Goal: Obtain resource: Obtain resource

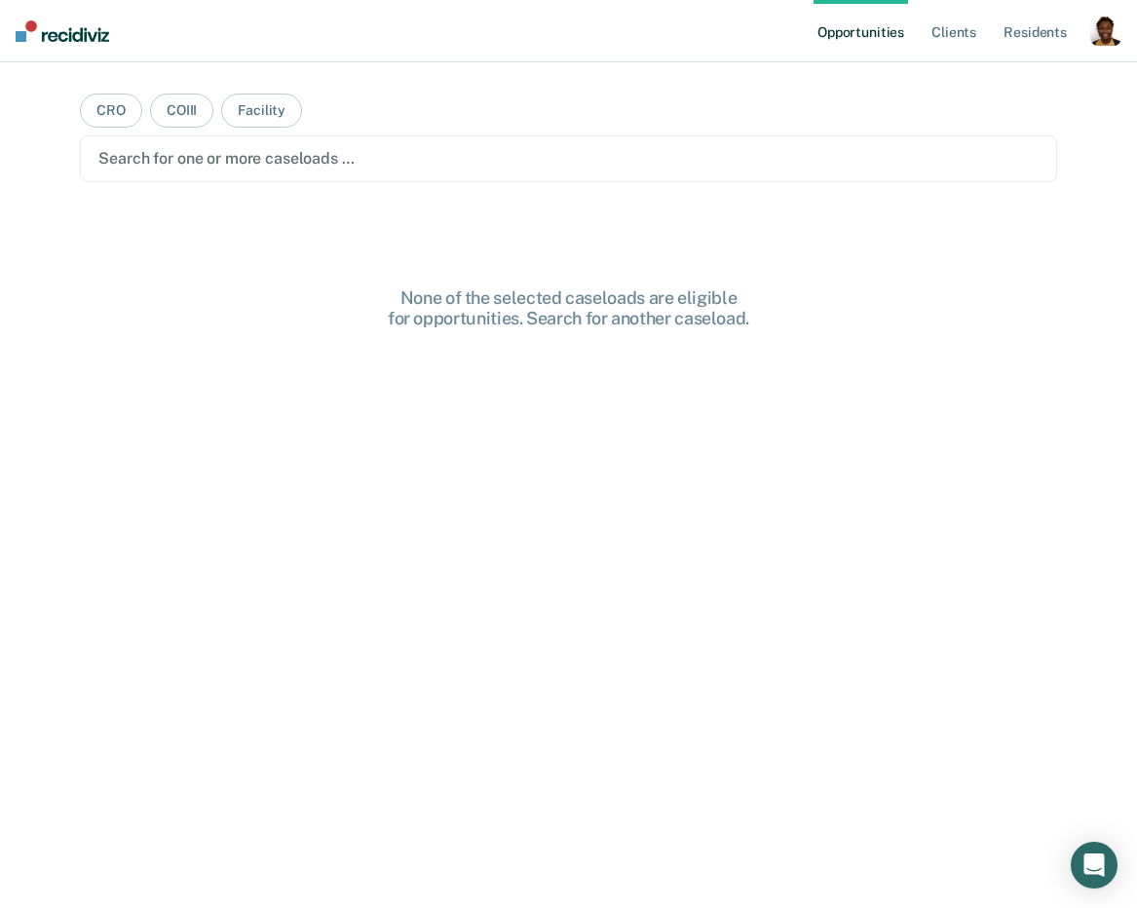
click at [1112, 35] on div "button" at bounding box center [1105, 30] width 31 height 31
click at [1016, 75] on link "Profile" at bounding box center [1027, 79] width 157 height 17
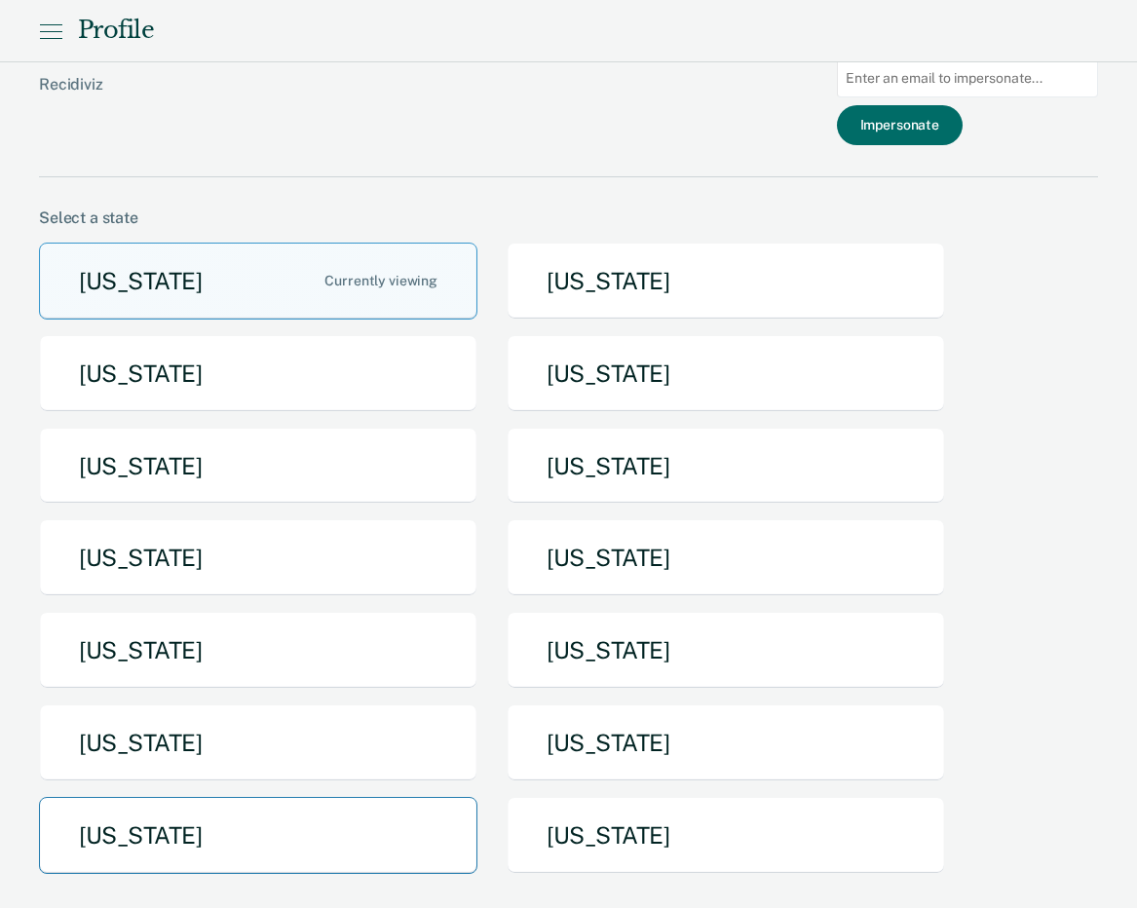
click at [157, 839] on button "Texas" at bounding box center [258, 835] width 438 height 77
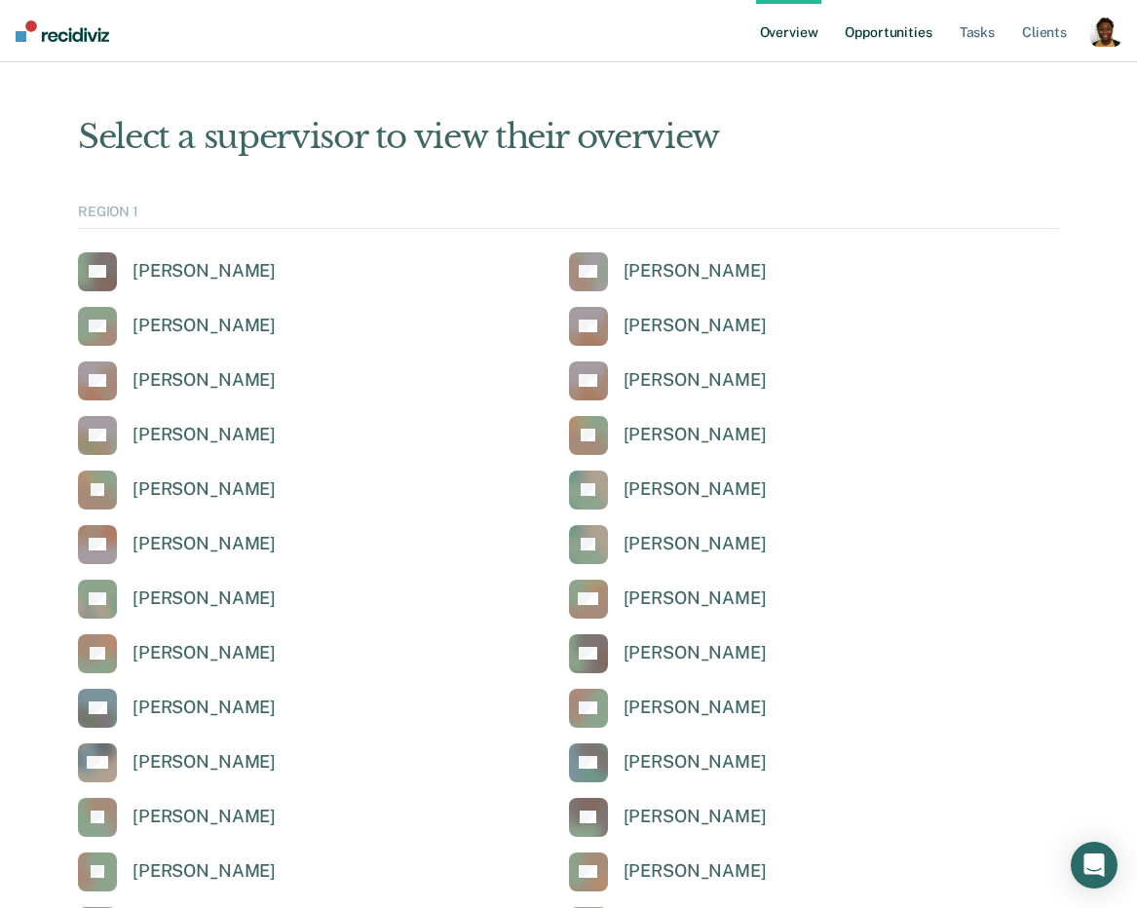
click at [895, 27] on link "Opportunities" at bounding box center [888, 31] width 94 height 62
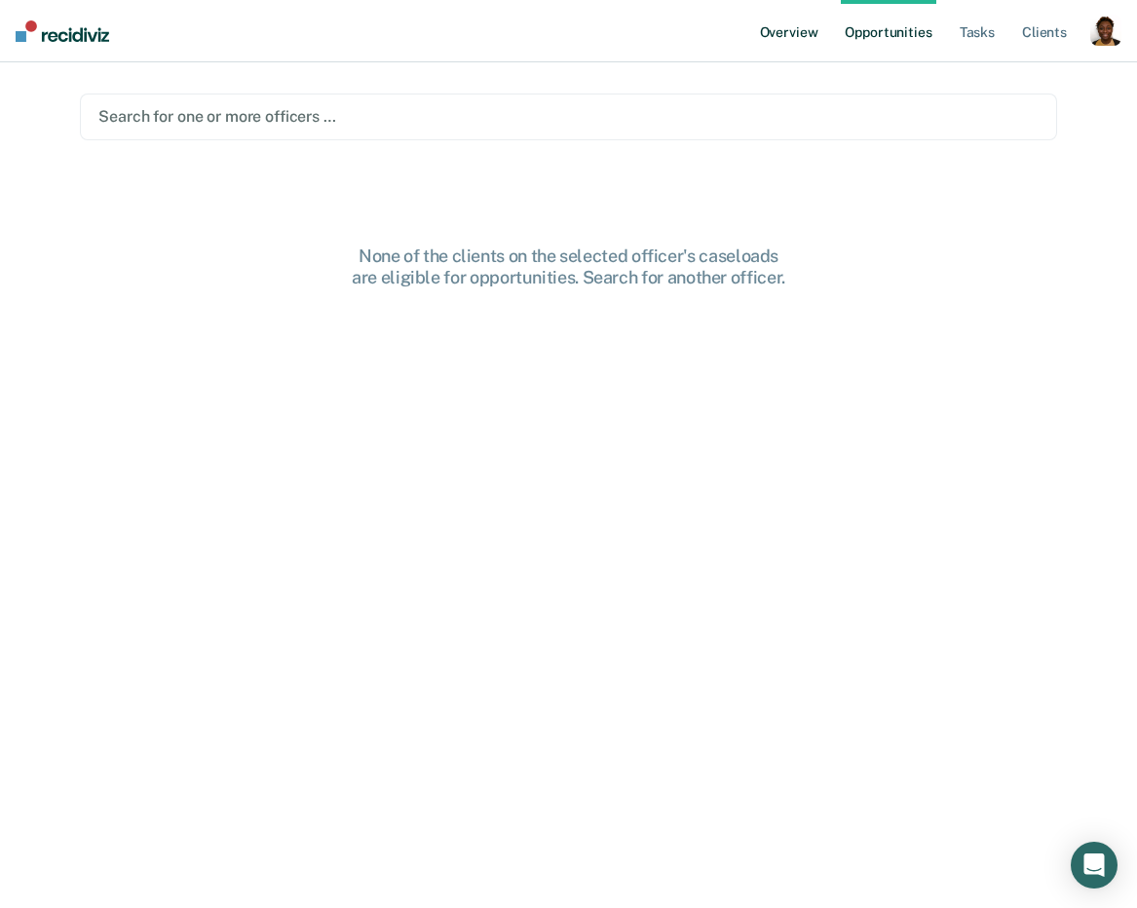
click at [771, 31] on link "Overview" at bounding box center [789, 31] width 66 height 62
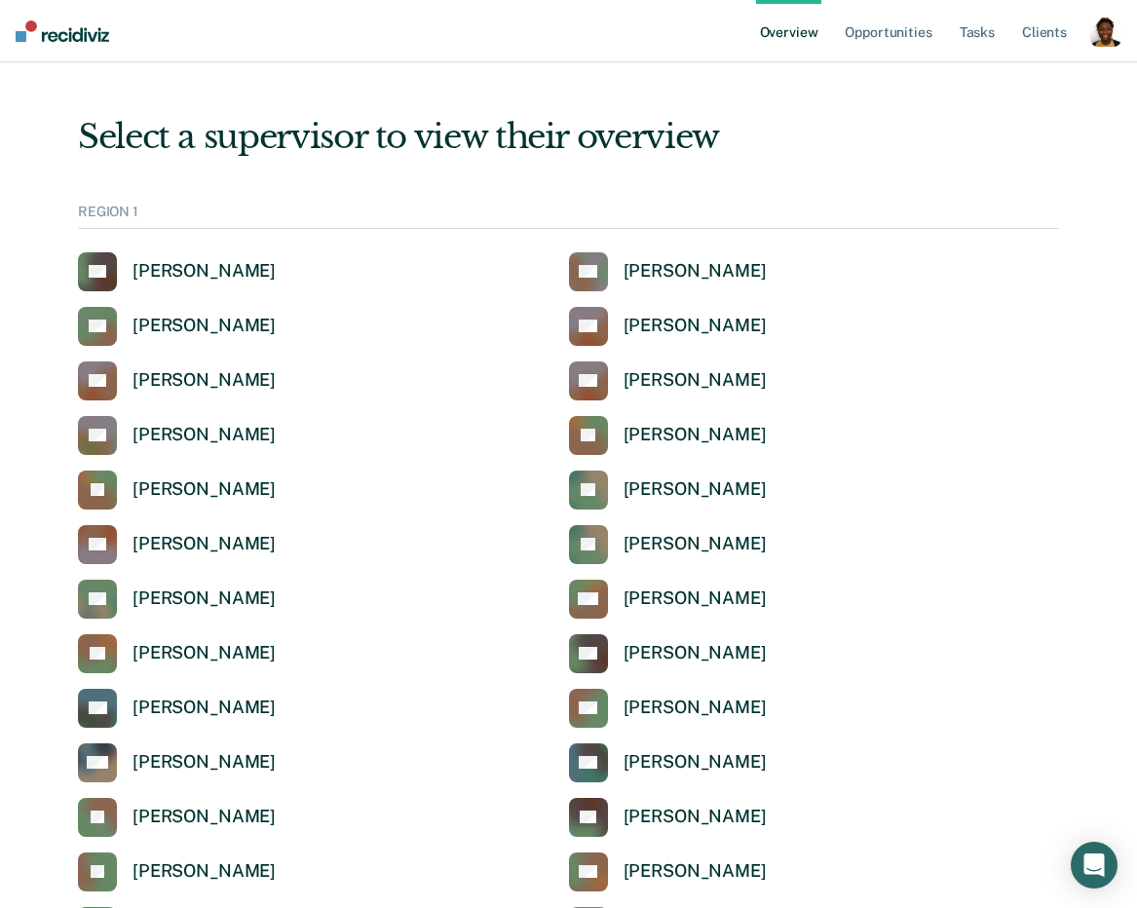
click at [388, 213] on div "REGION 1" at bounding box center [568, 216] width 981 height 25
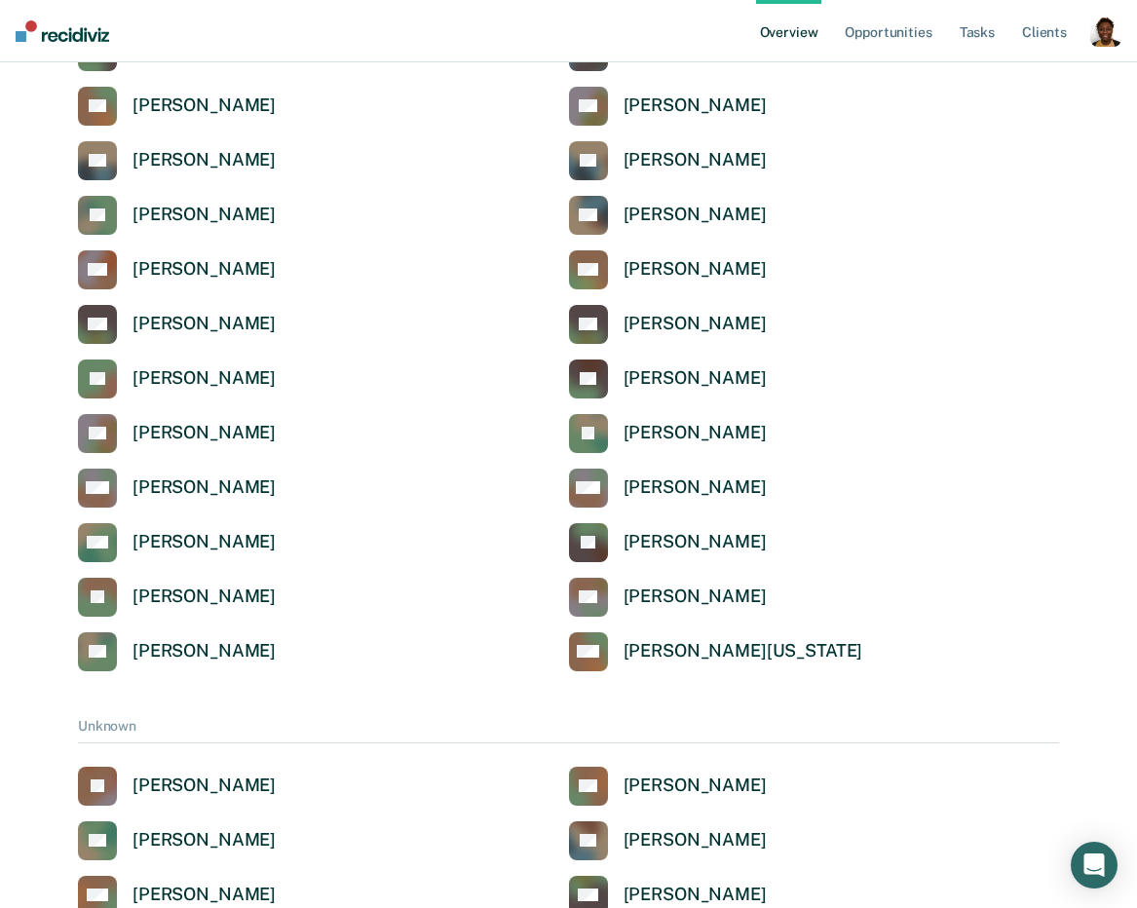
scroll to position [6427, 0]
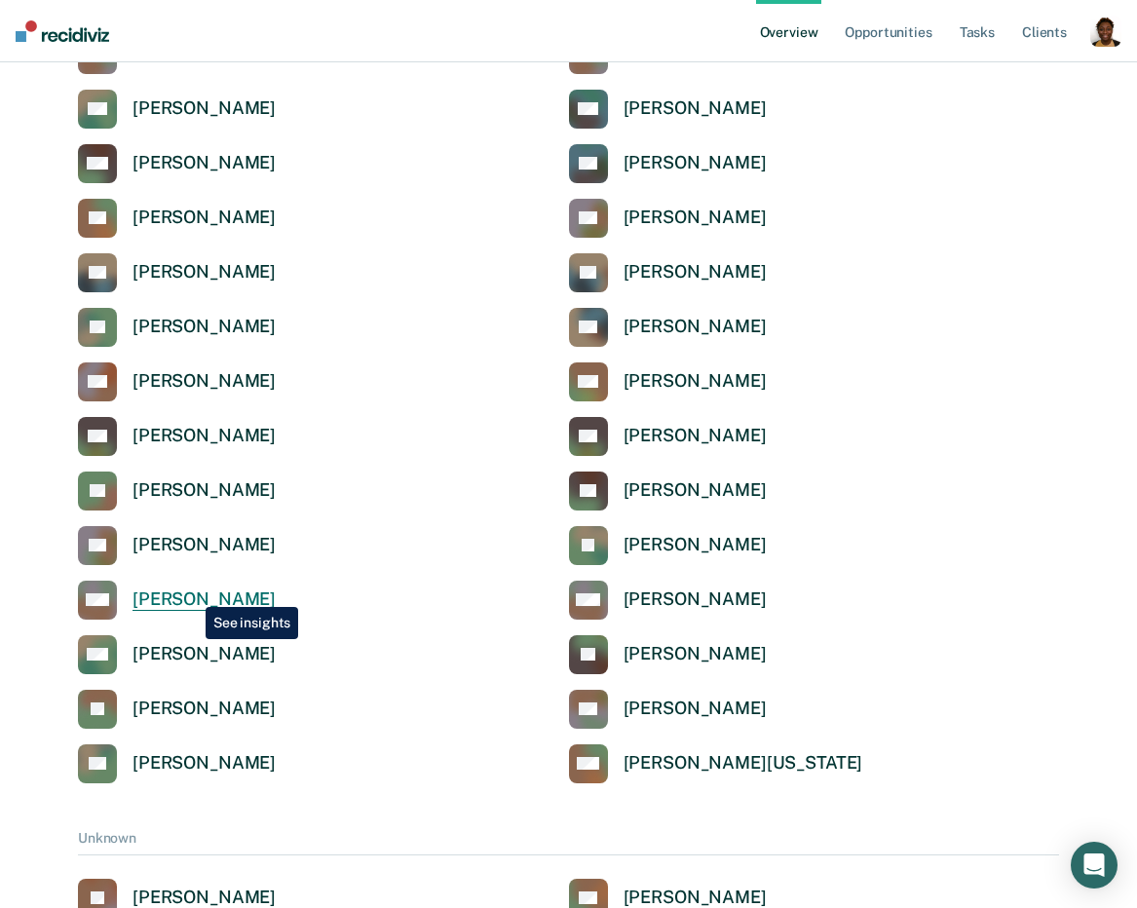
click at [191, 592] on div "Miguel Marquez" at bounding box center [203, 599] width 143 height 22
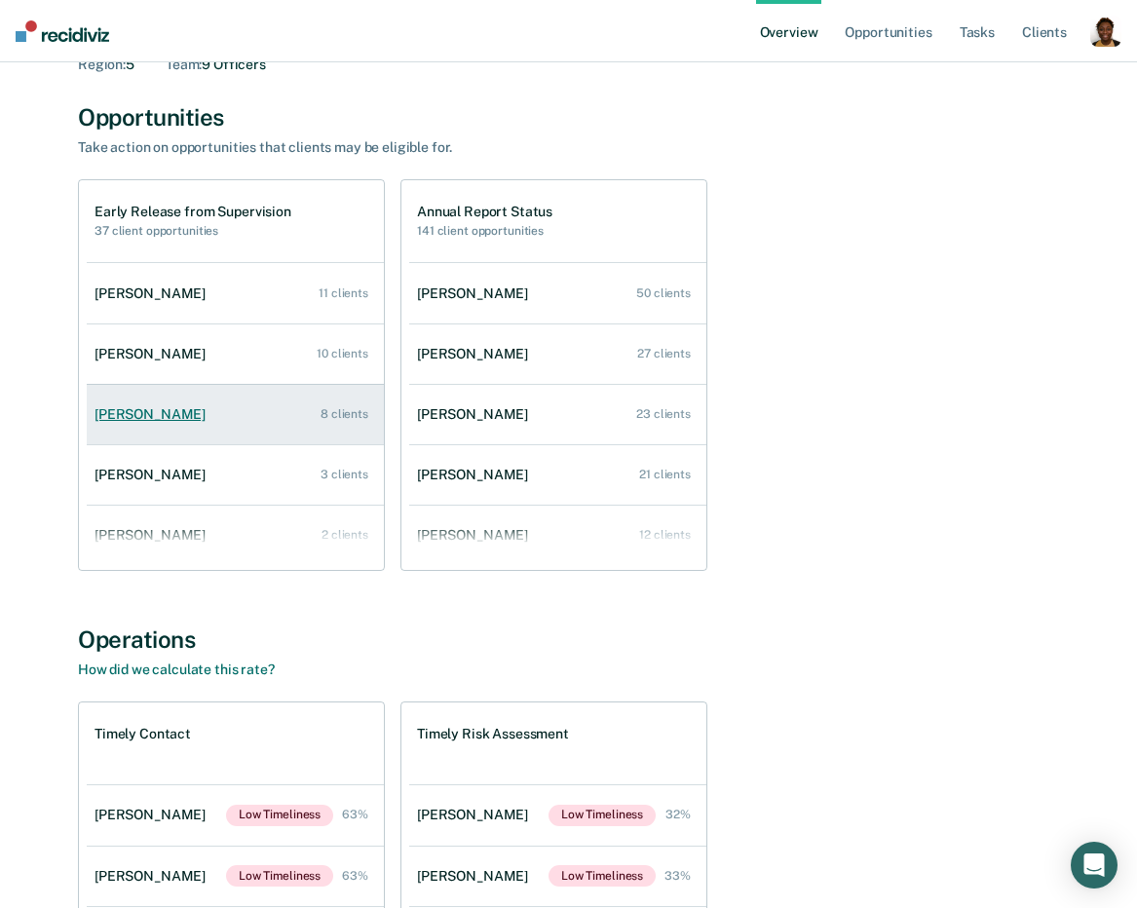
scroll to position [200, 0]
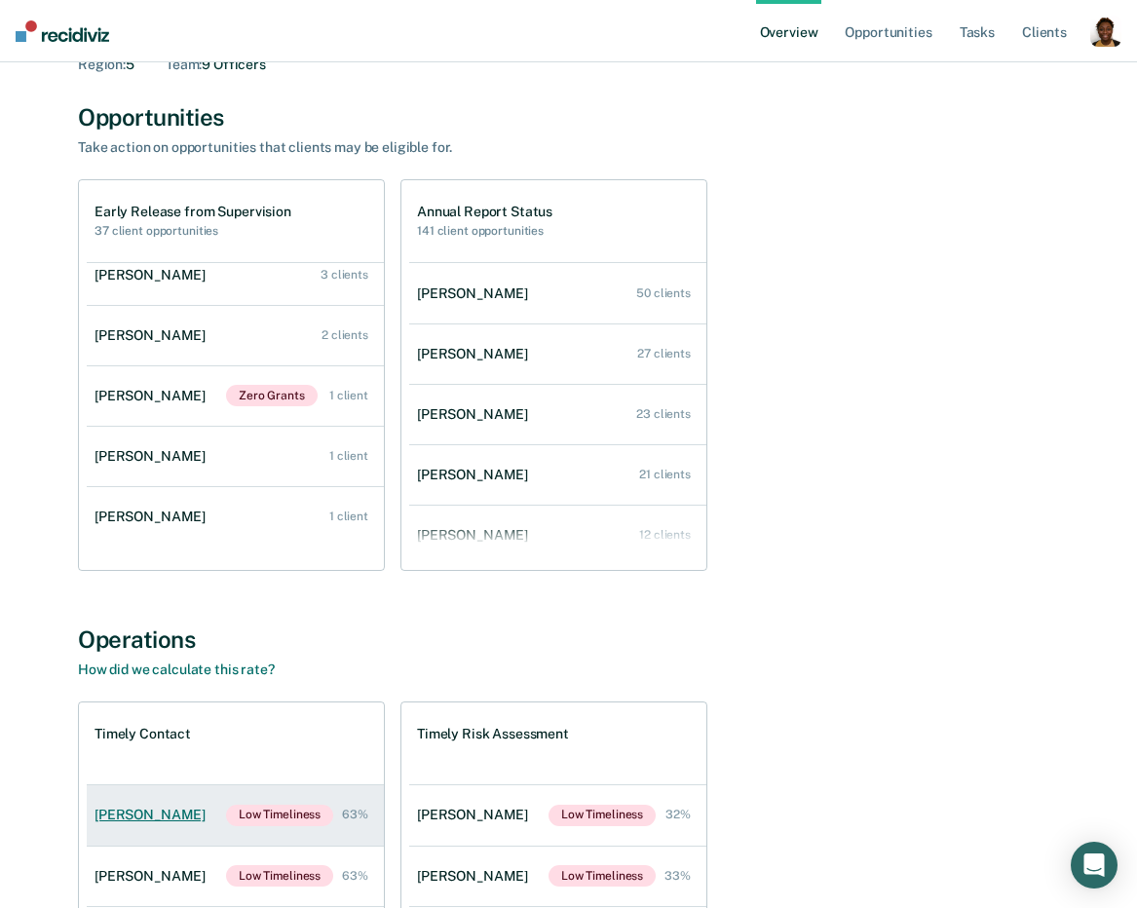
click at [183, 811] on div "Stephen Escriche" at bounding box center [153, 814] width 119 height 17
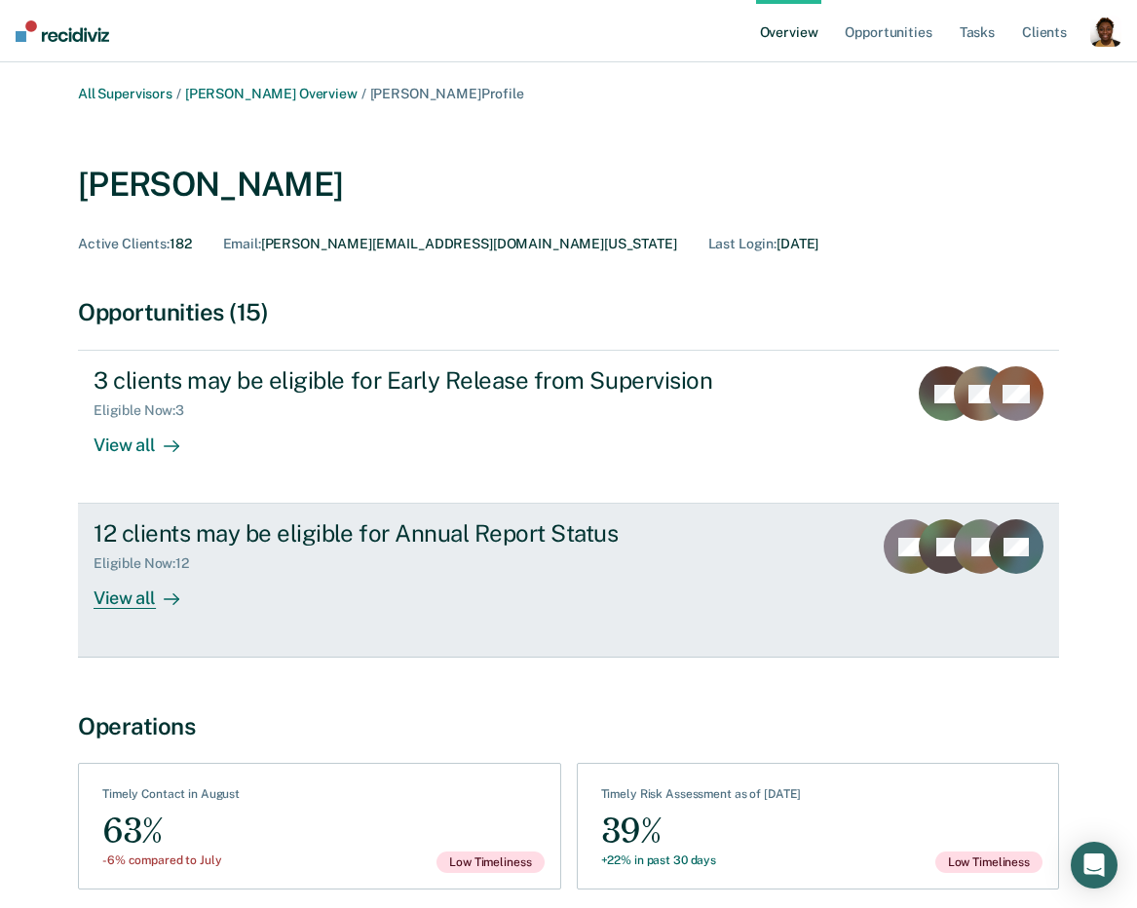
click at [154, 619] on link "12 clients may be eligible for Annual Report Status Eligible Now : 12 View all …" at bounding box center [568, 580] width 981 height 153
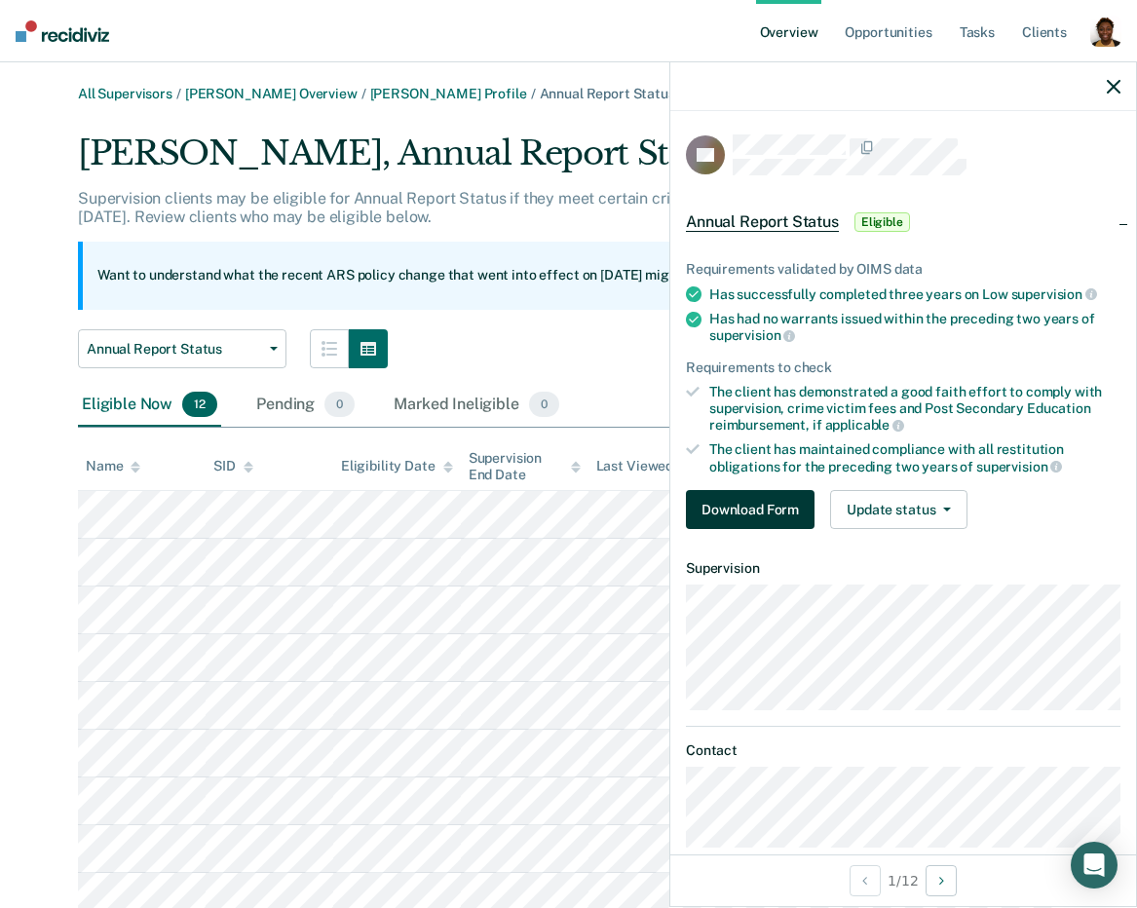
click at [779, 518] on button "Download Form" at bounding box center [750, 509] width 129 height 39
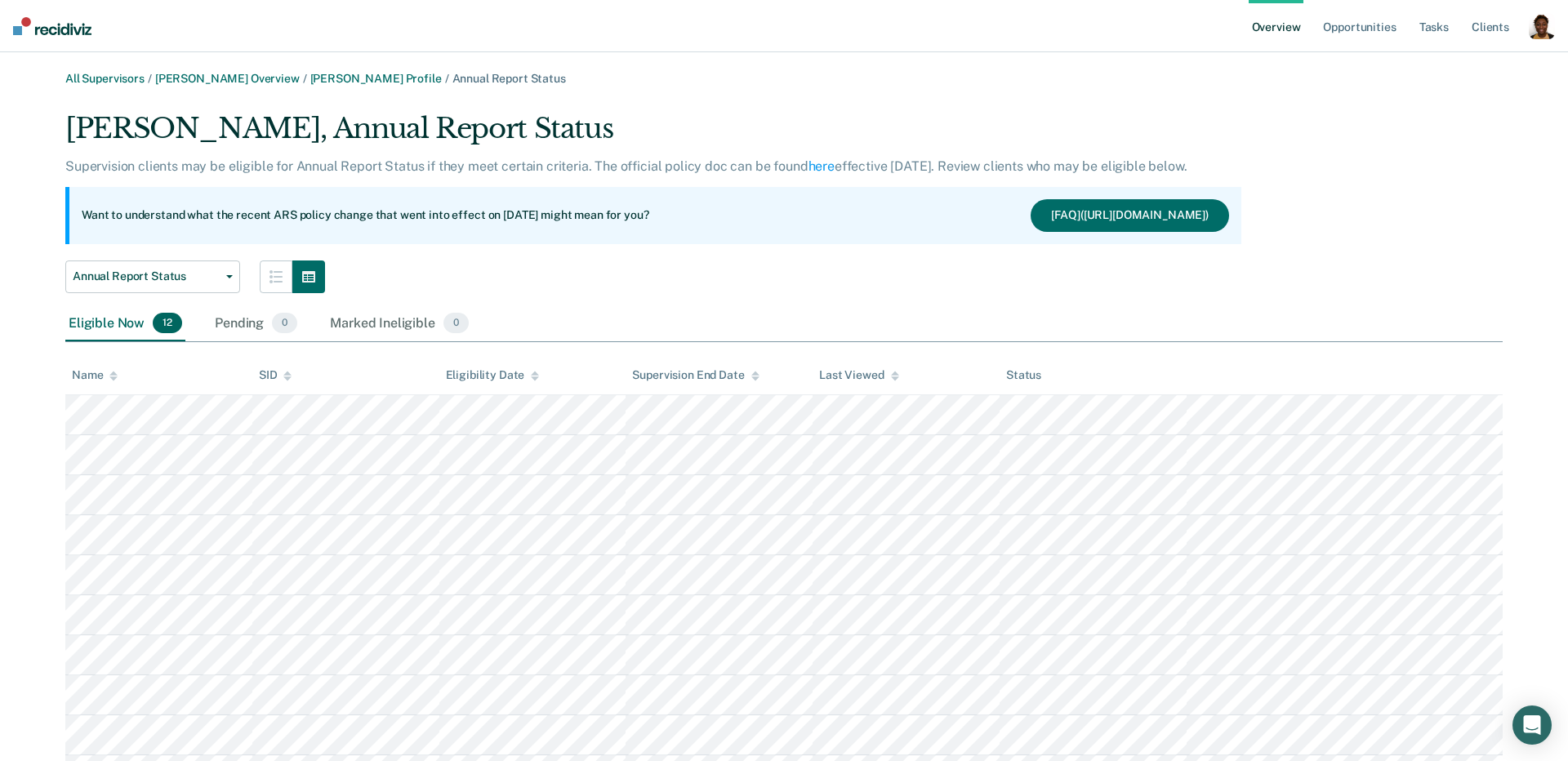
scroll to position [167, 0]
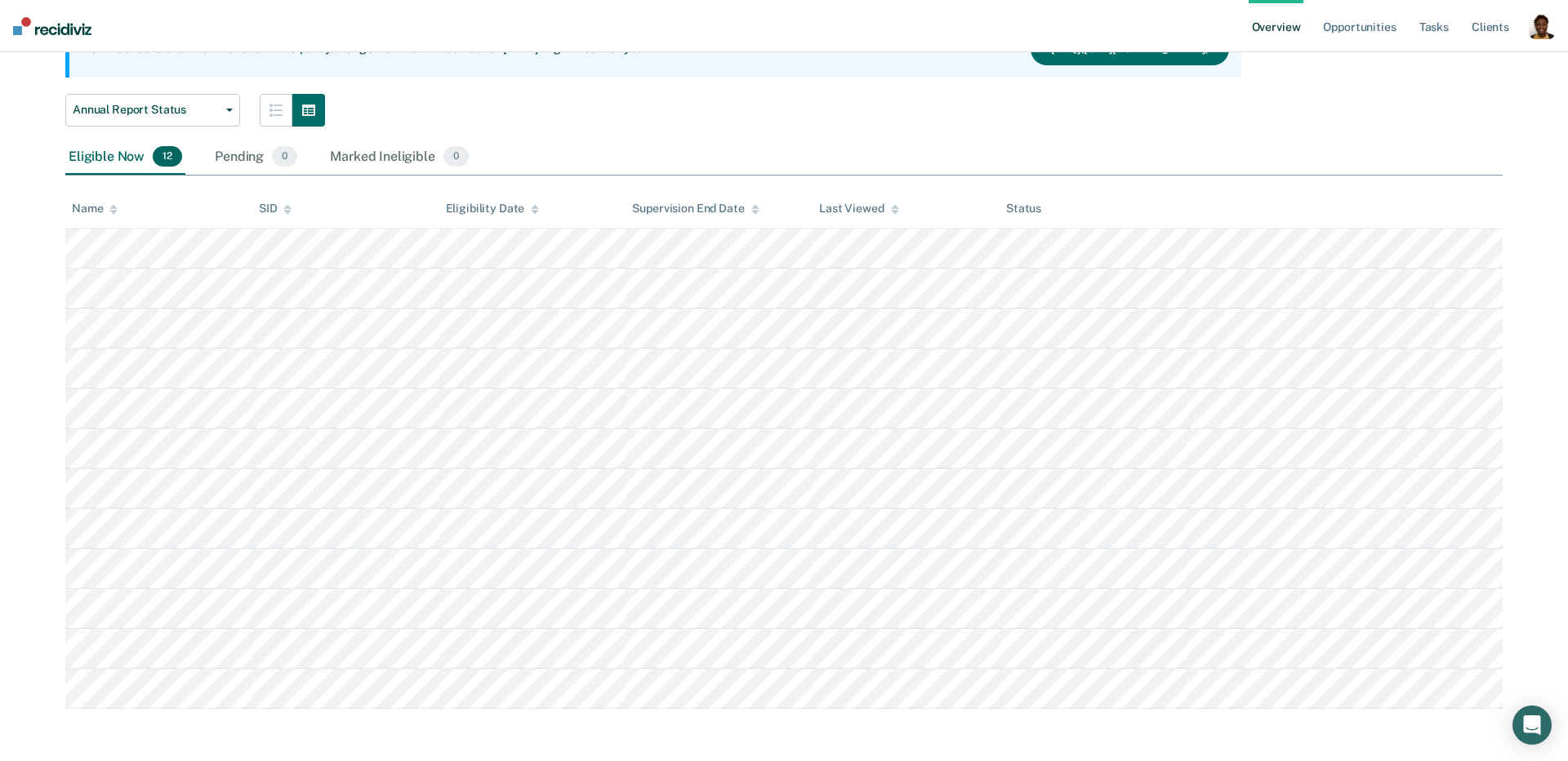
click at [110, 209] on icon at bounding box center [114, 210] width 8 height 11
click at [744, 206] on div "Supervision End Date" at bounding box center [695, 210] width 127 height 14
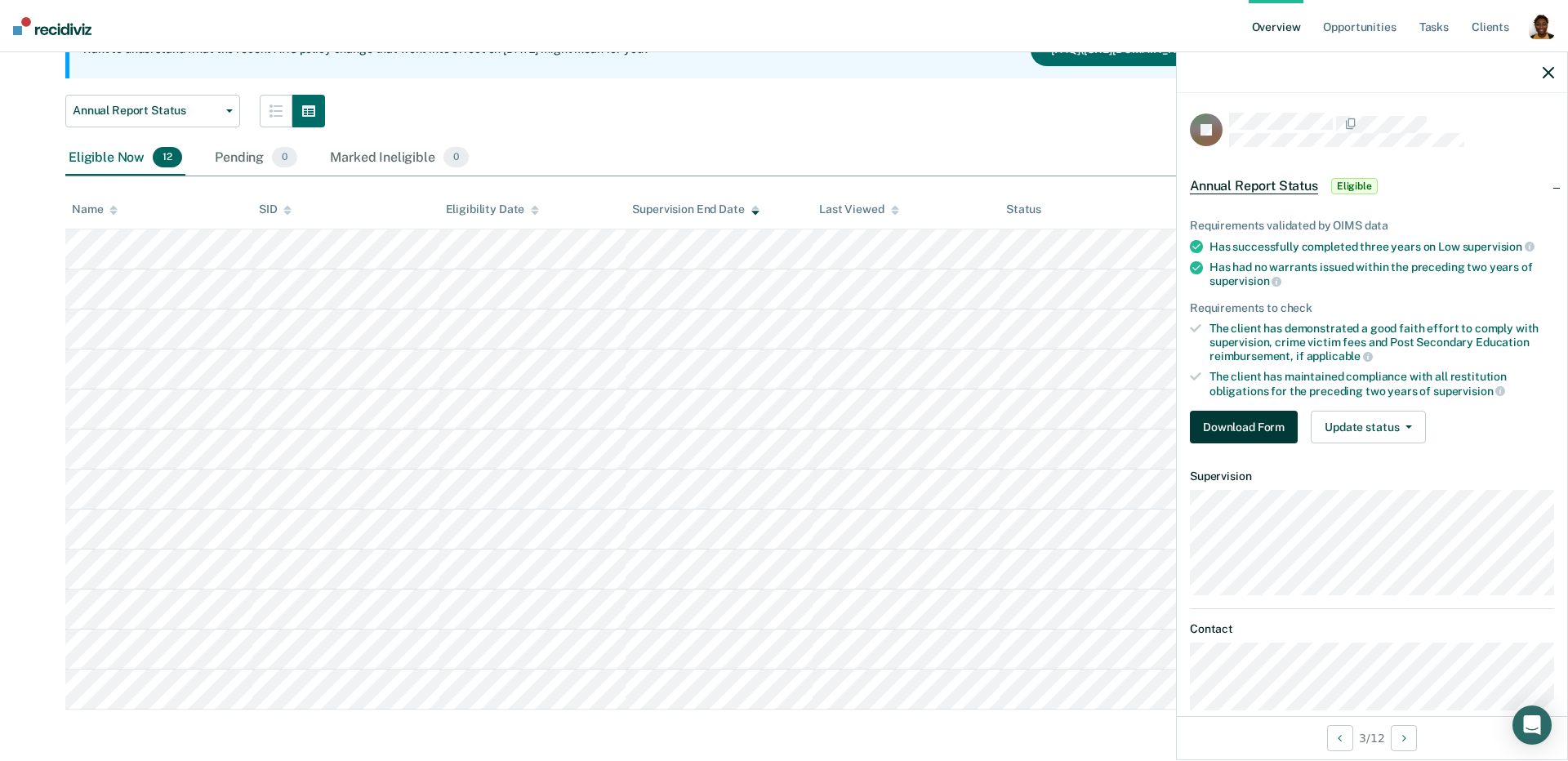
click at [953, 432] on button "Download Form" at bounding box center [1243, 427] width 108 height 33
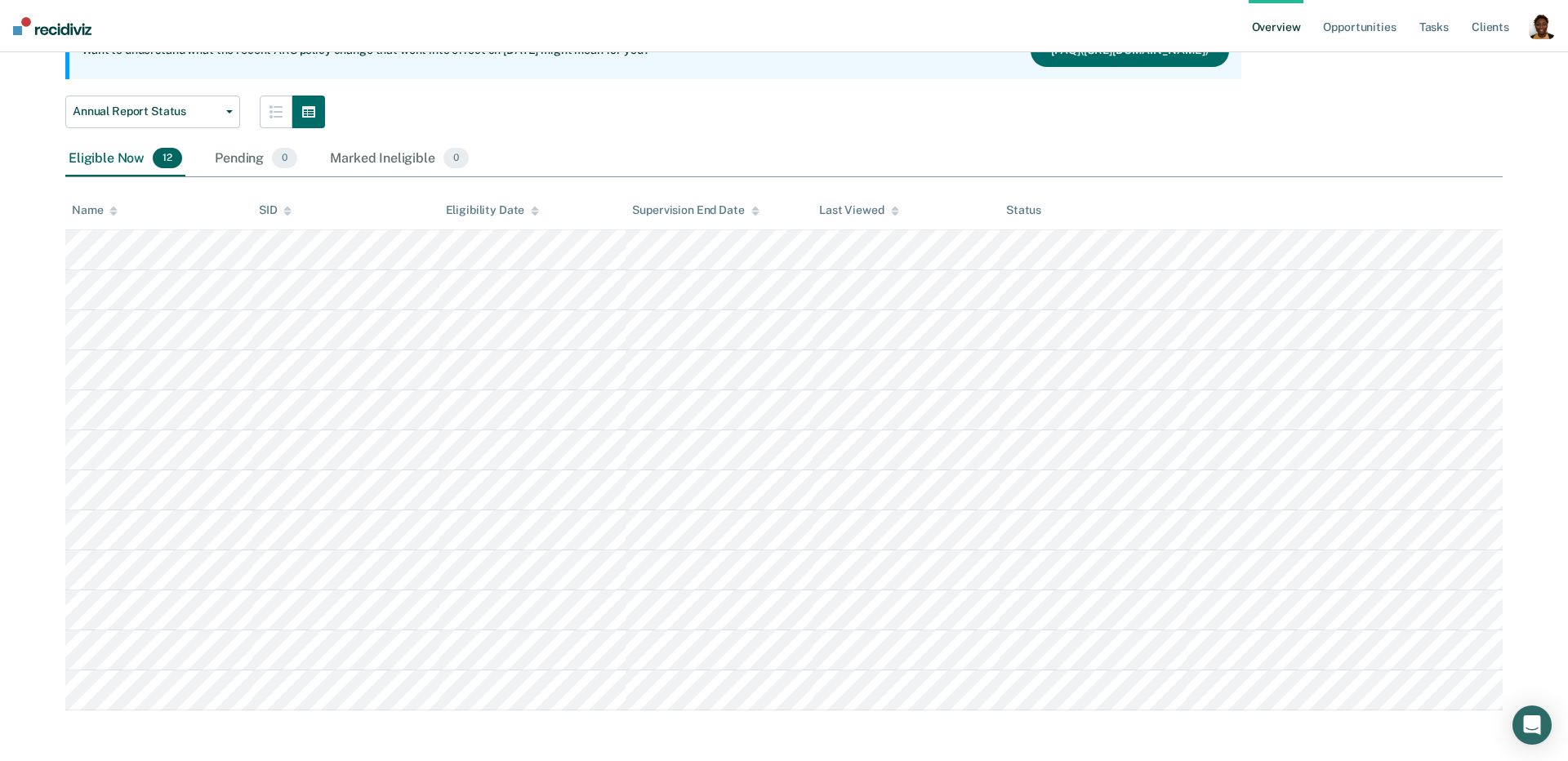
scroll to position [24, 0]
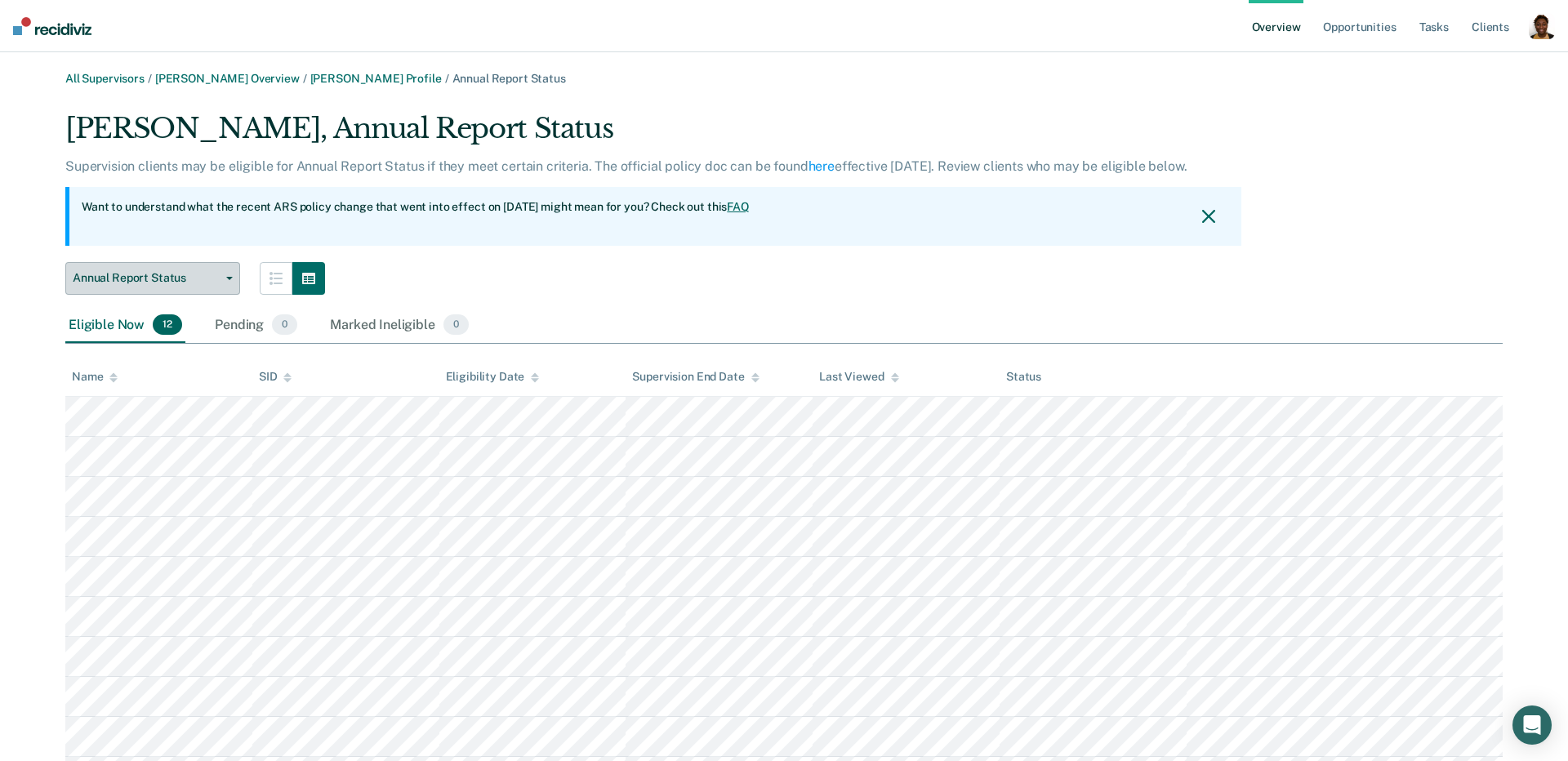
click at [186, 269] on button "Annual Report Status" at bounding box center [153, 278] width 174 height 33
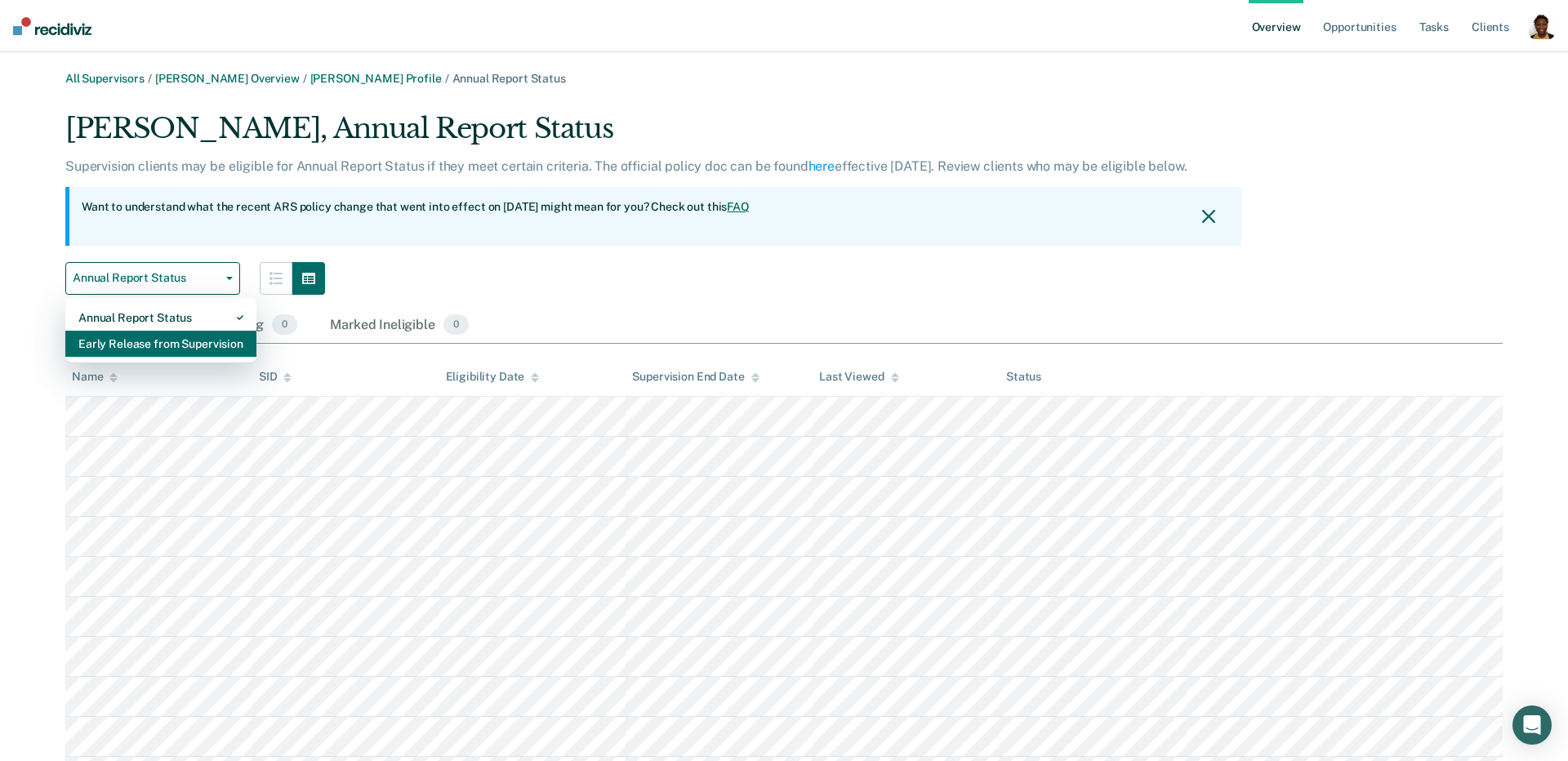
click at [160, 339] on div "Early Release from Supervision" at bounding box center [161, 343] width 165 height 26
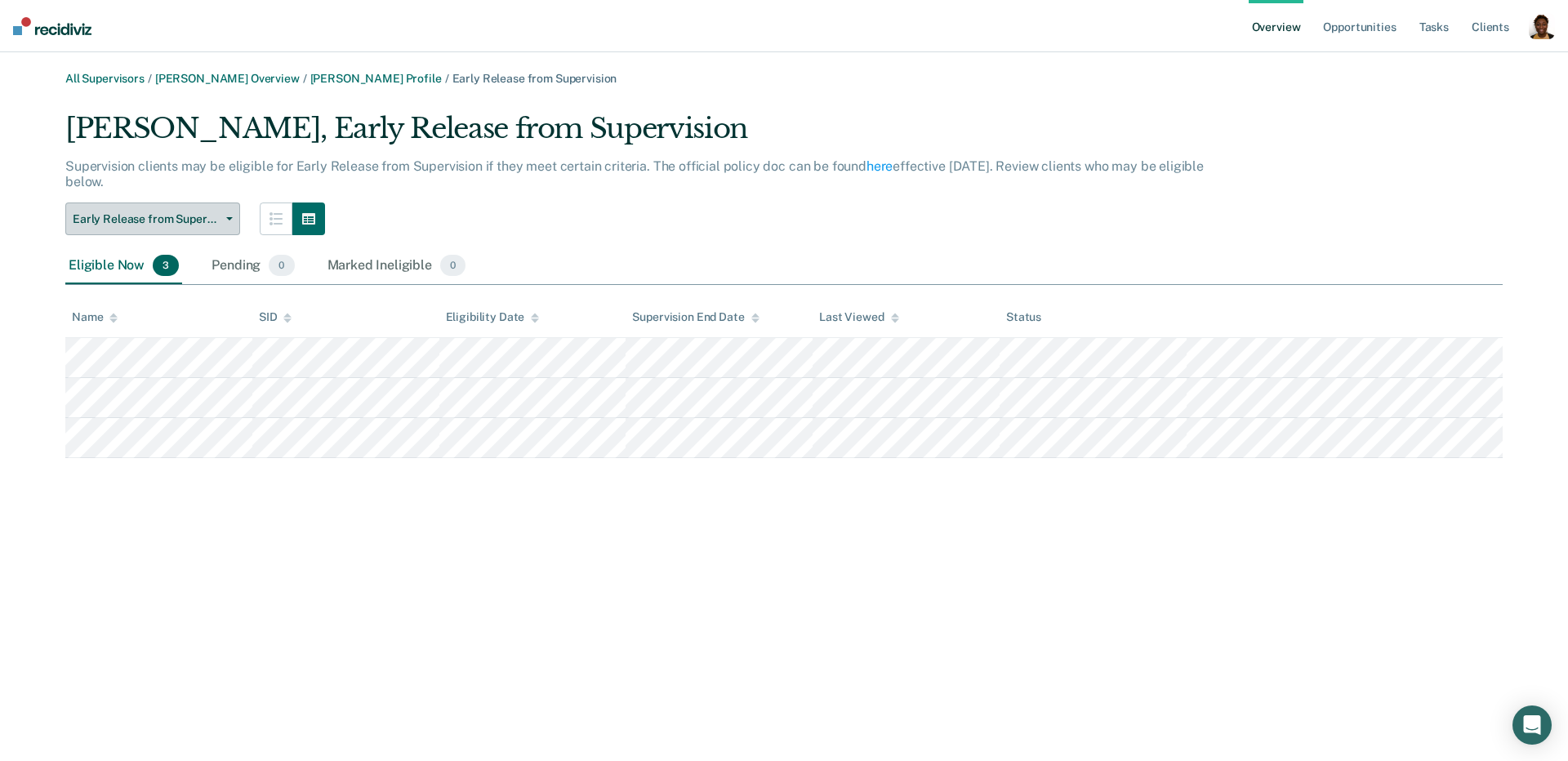
click at [179, 230] on button "Early Release from Supervision" at bounding box center [153, 219] width 174 height 33
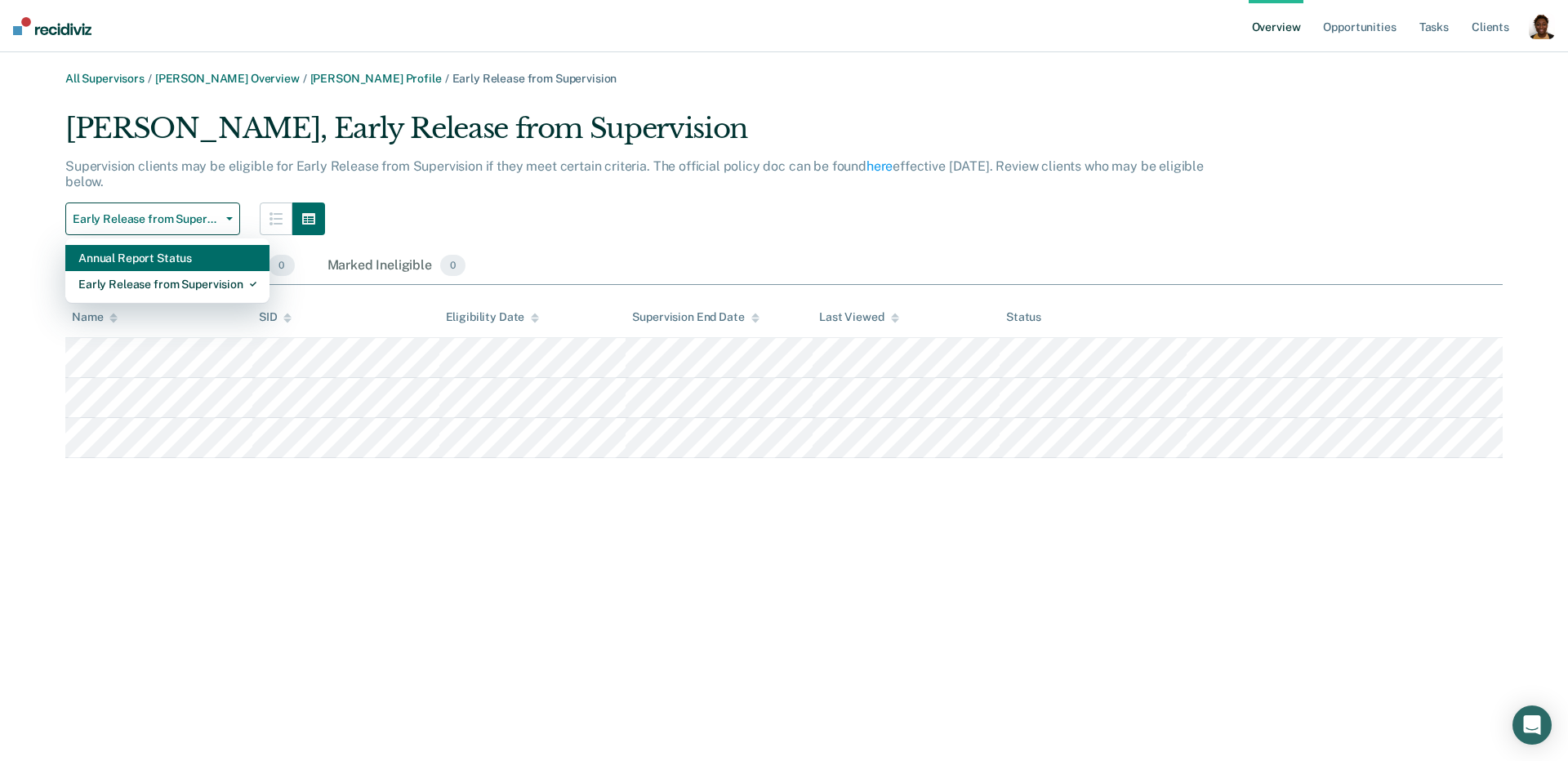
click at [169, 258] on div "Annual Report Status" at bounding box center [168, 257] width 178 height 26
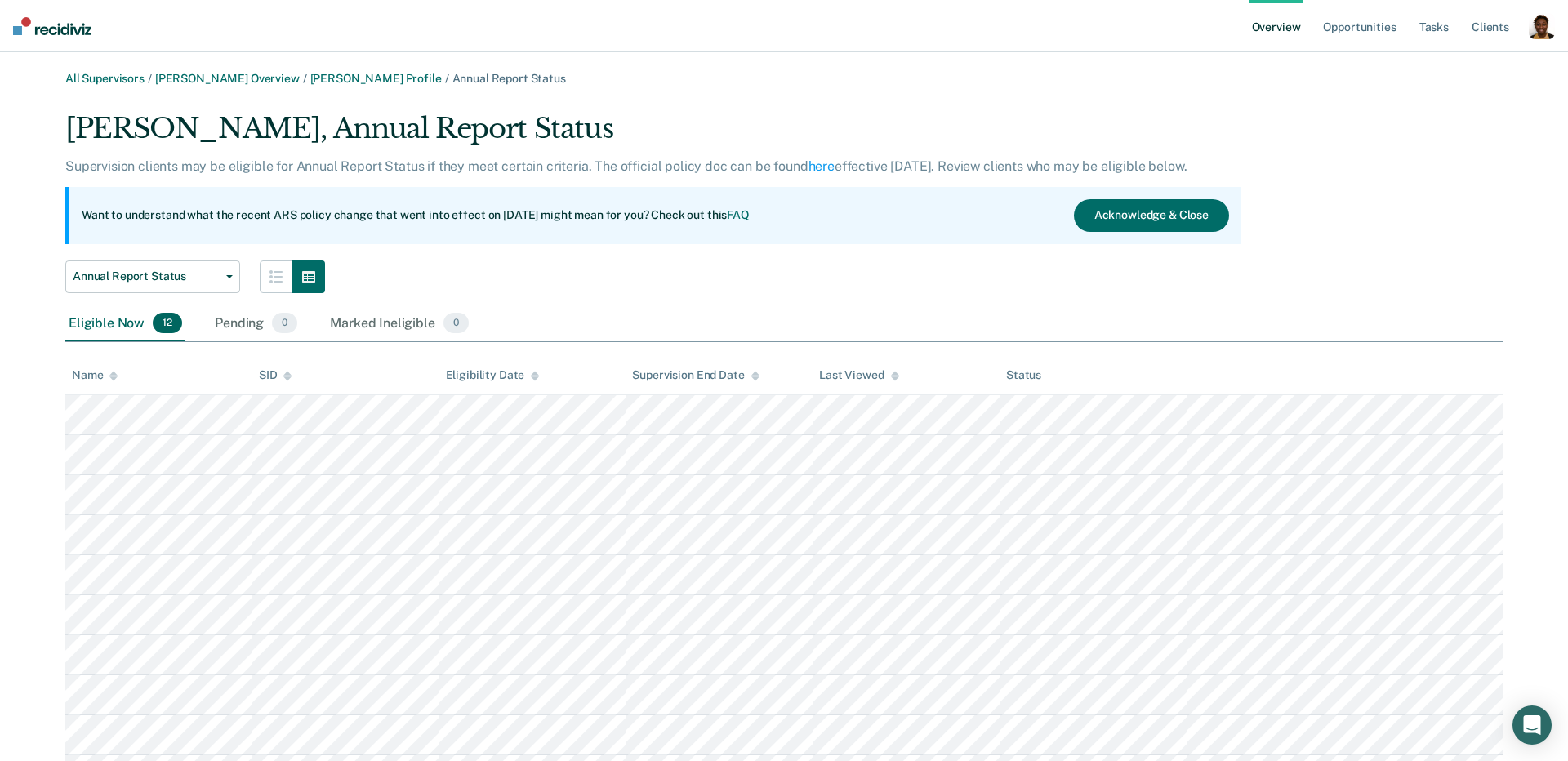
click at [750, 211] on link "FAQ" at bounding box center [738, 215] width 23 height 13
click at [1343, 26] on link "Opportunities" at bounding box center [1359, 26] width 79 height 52
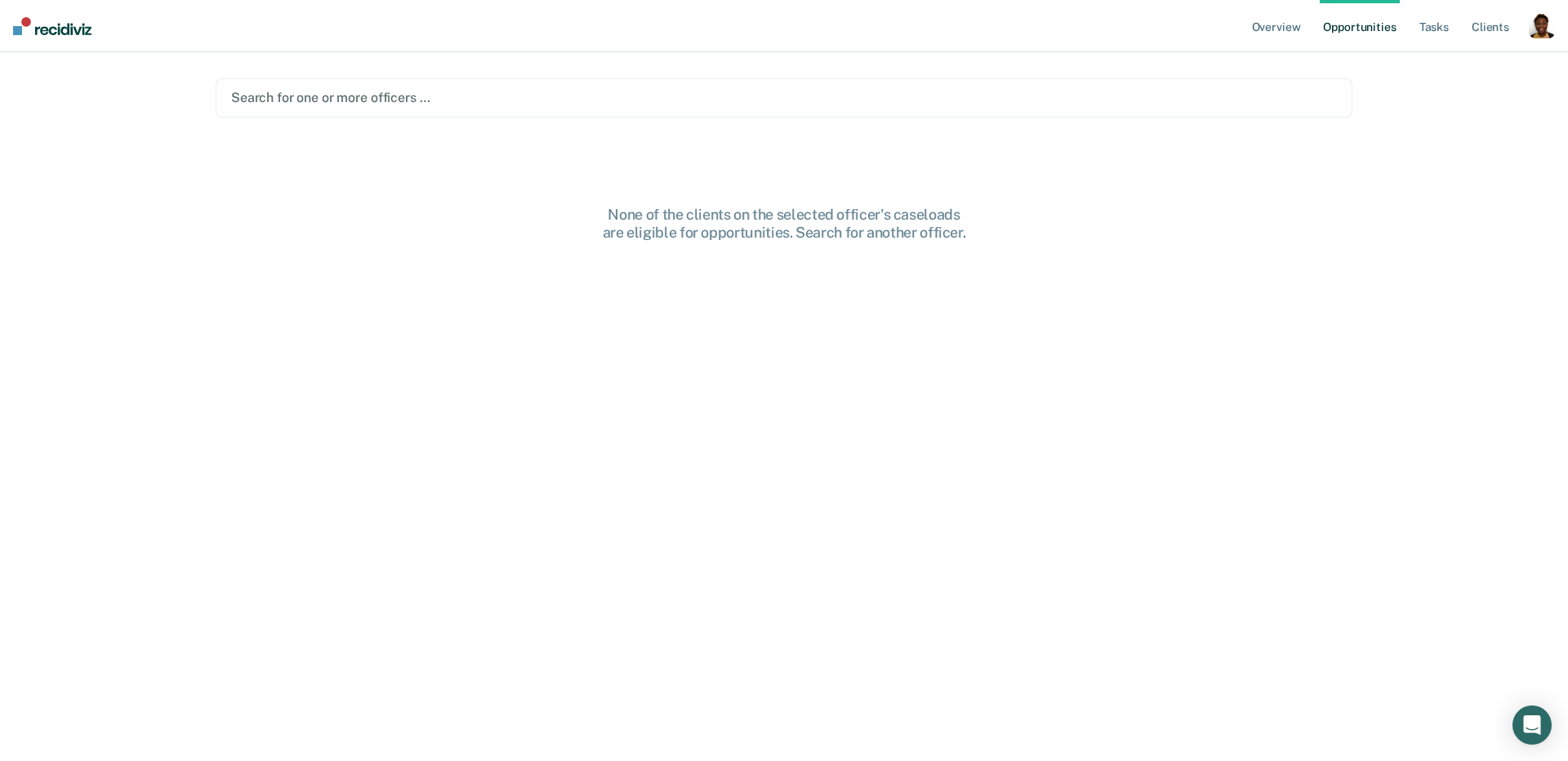
click at [495, 105] on div at bounding box center [784, 97] width 1106 height 18
drag, startPoint x: 1257, startPoint y: 96, endPoint x: 1268, endPoint y: 94, distance: 11.2
click at [1259, 95] on div "Clear officers" at bounding box center [1294, 98] width 88 height 14
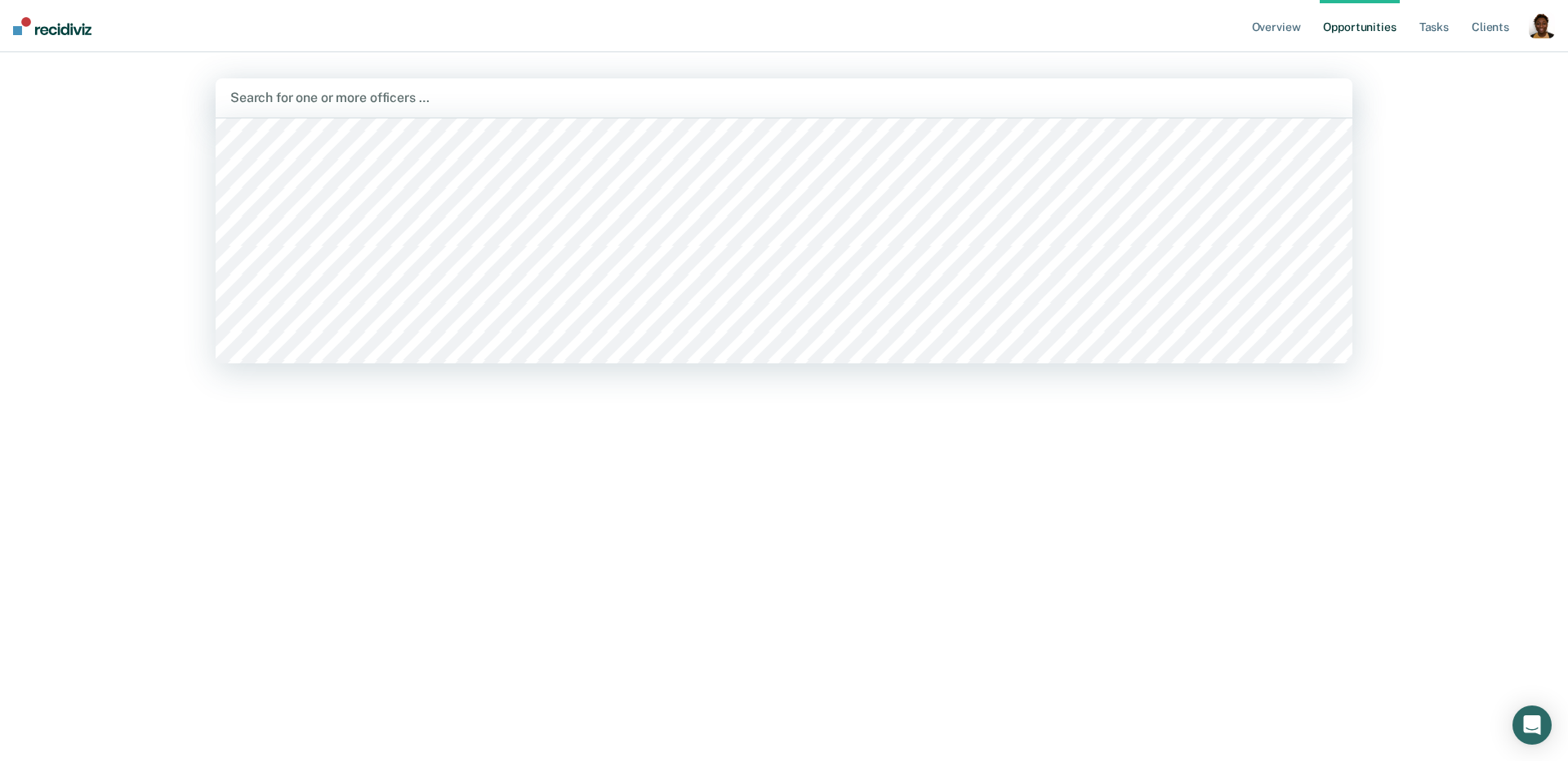
scroll to position [1153, 0]
click at [422, 267] on div at bounding box center [784, 241] width 1137 height 245
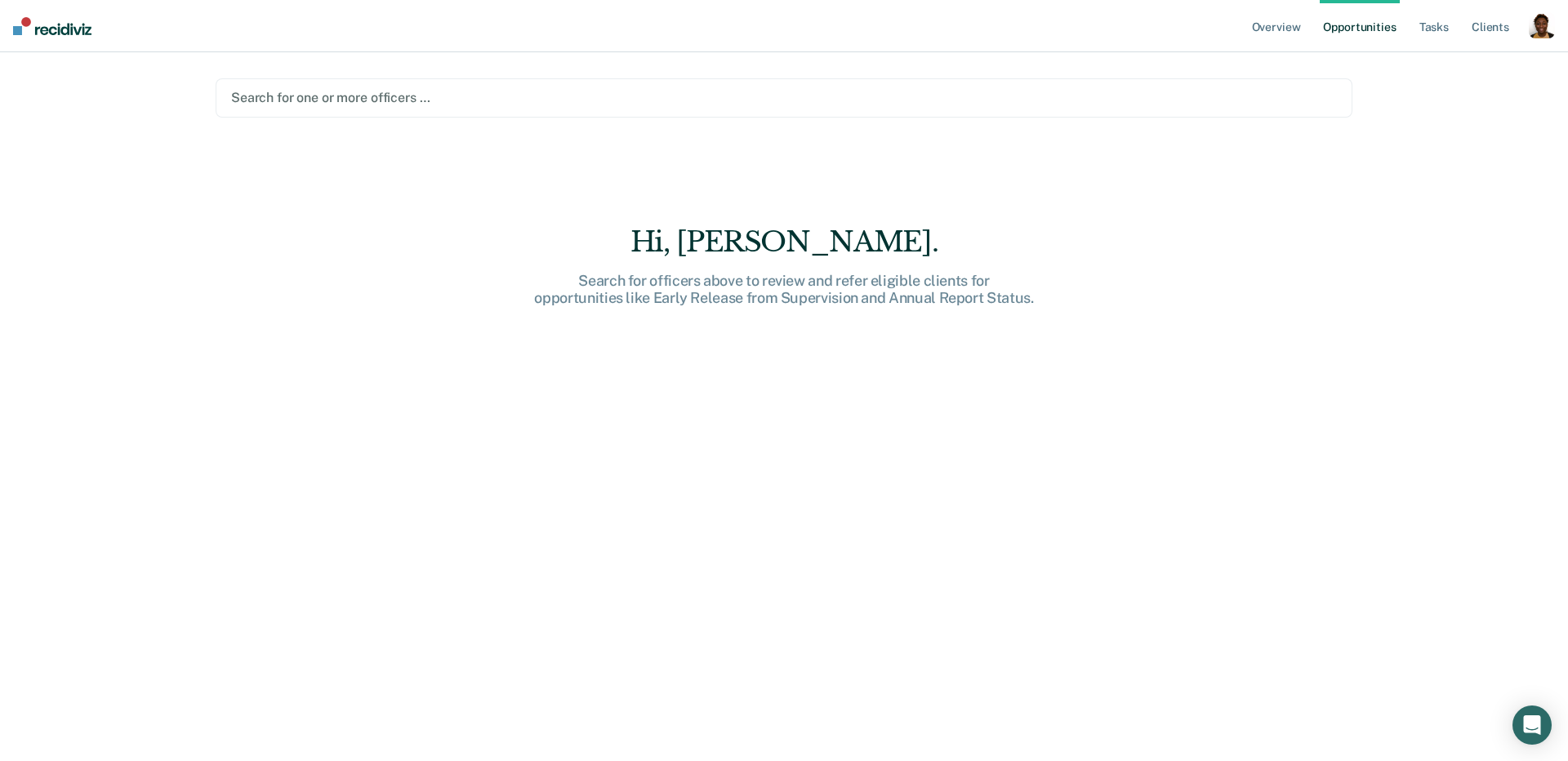
drag, startPoint x: 1282, startPoint y: 100, endPoint x: 1263, endPoint y: 101, distance: 19.0
drag, startPoint x: 1263, startPoint y: 101, endPoint x: 1183, endPoint y: 107, distance: 80.2
click at [1249, 101] on div at bounding box center [784, 97] width 1106 height 18
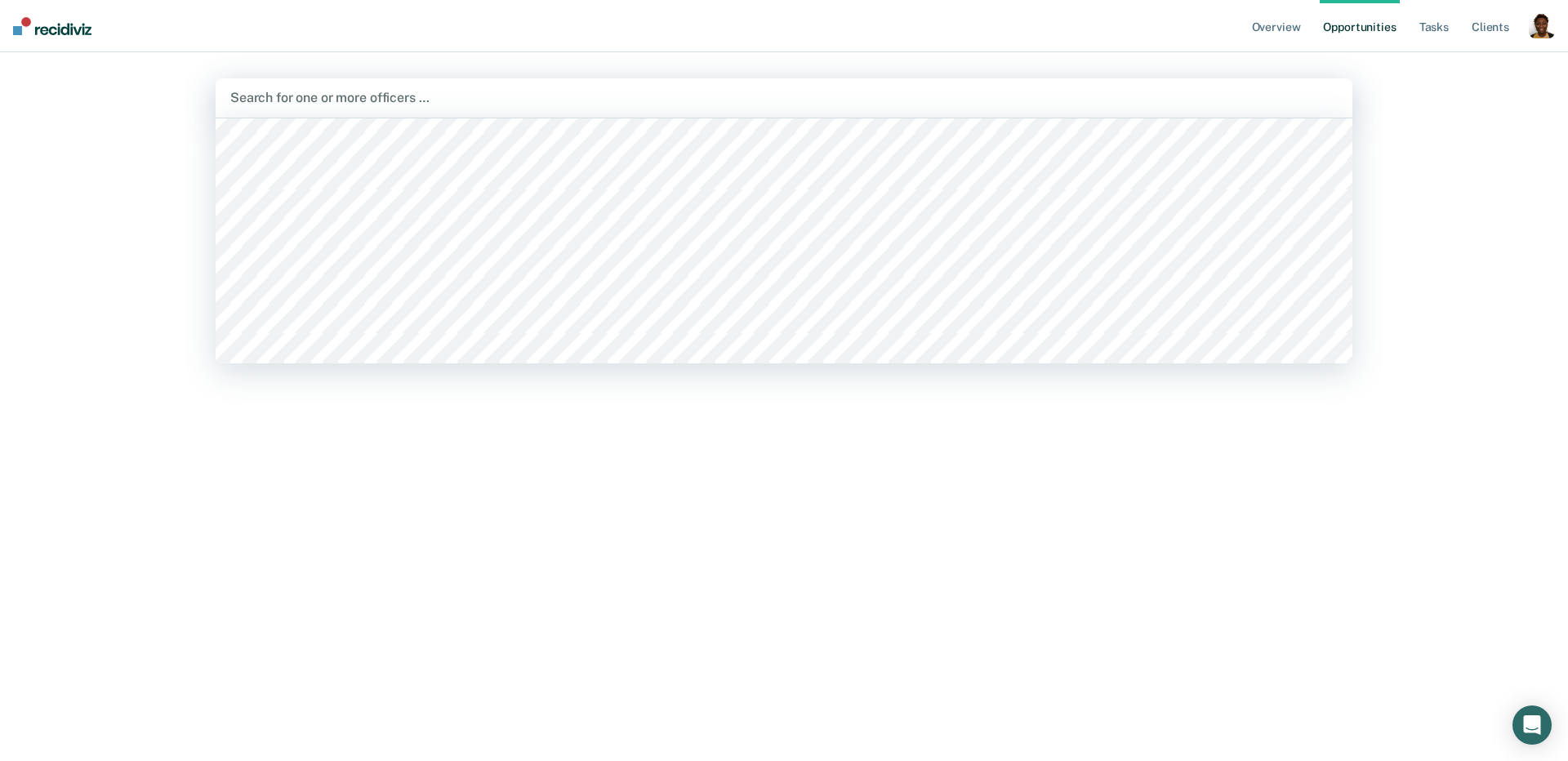
scroll to position [1730, 0]
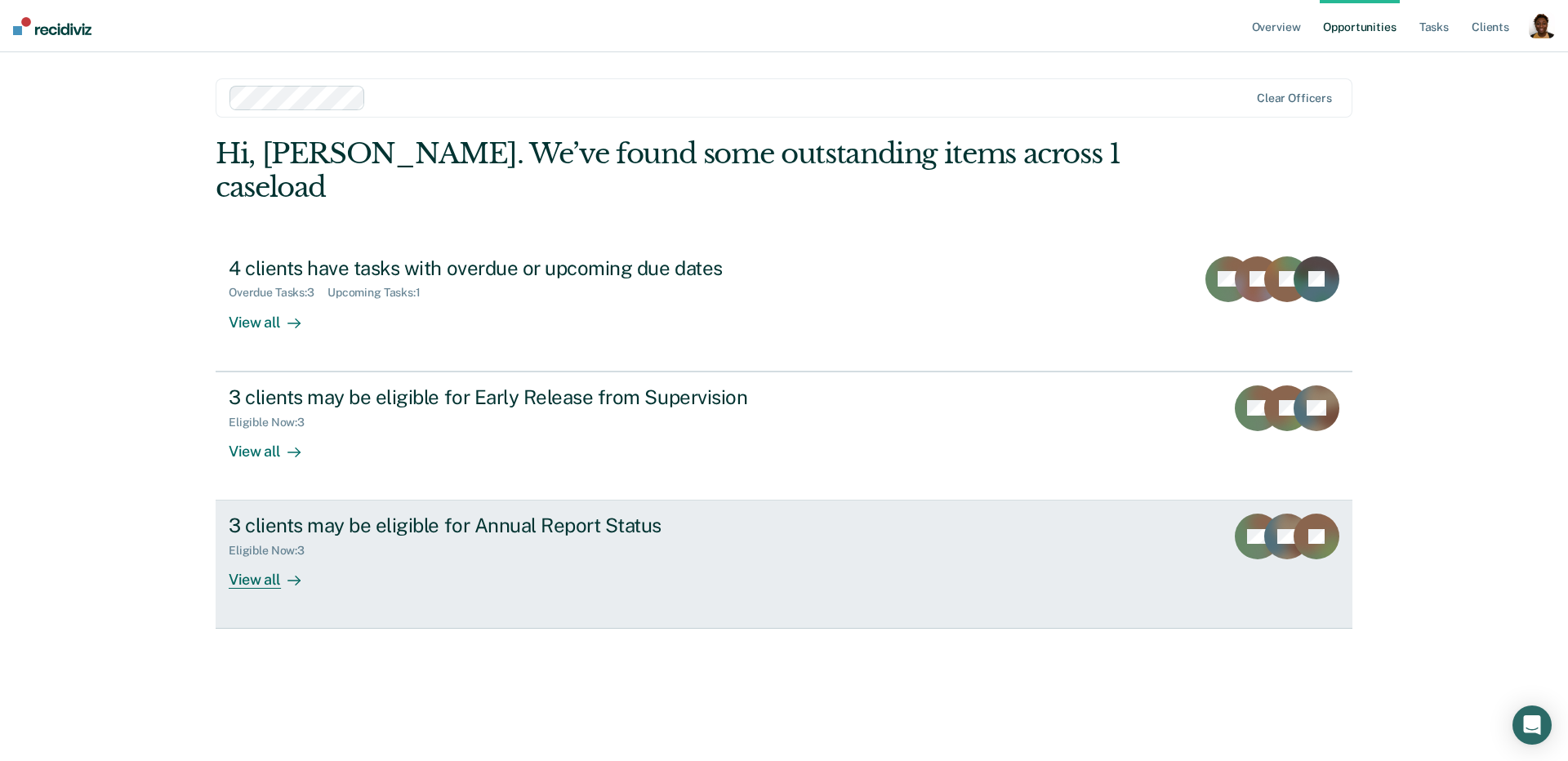
click at [278, 556] on link "3 clients may be eligible for Annual Report Status Eligible Now : 3 View all DB…" at bounding box center [784, 564] width 1137 height 128
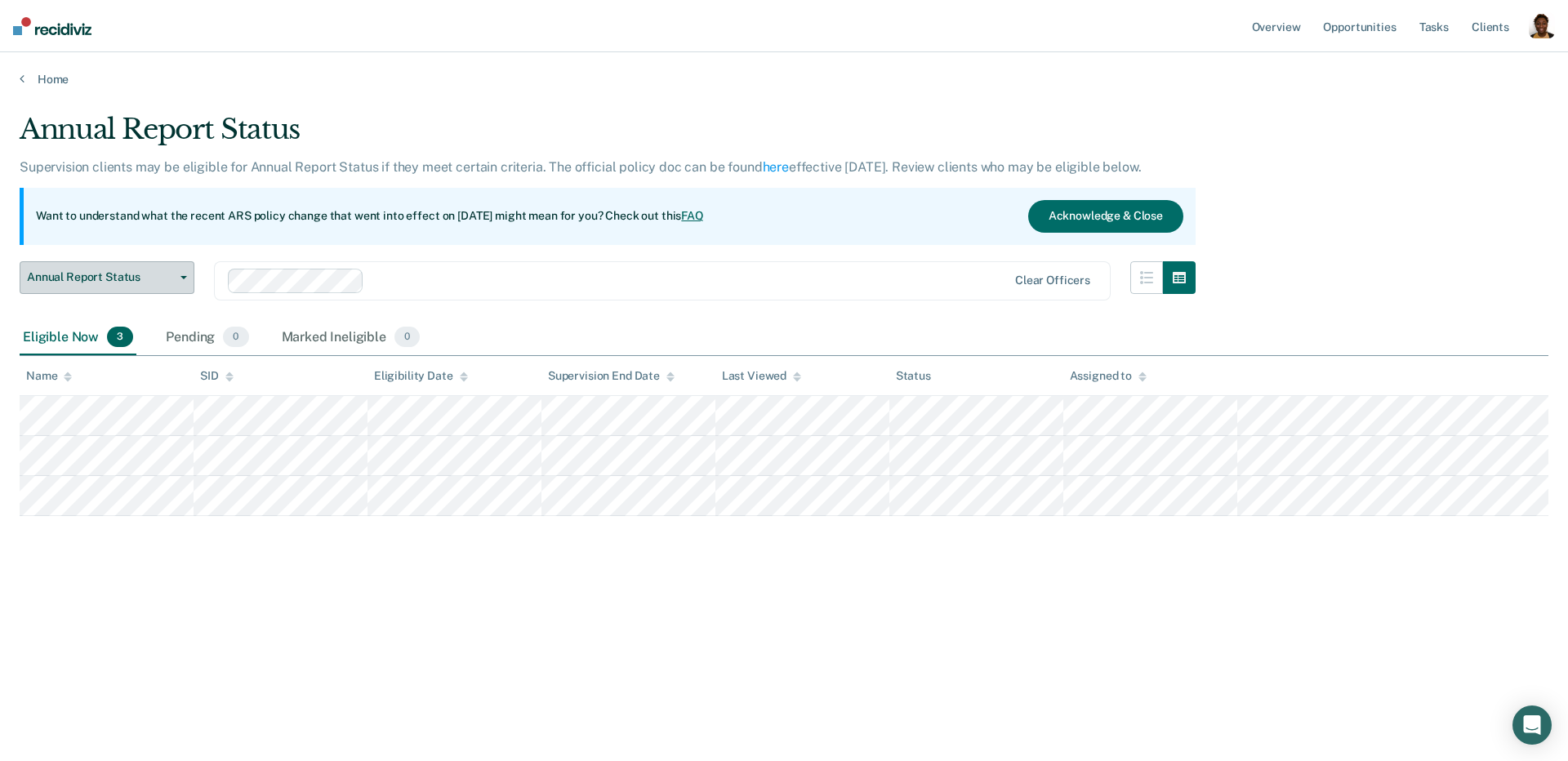
click at [160, 284] on button "Annual Report Status" at bounding box center [106, 277] width 174 height 33
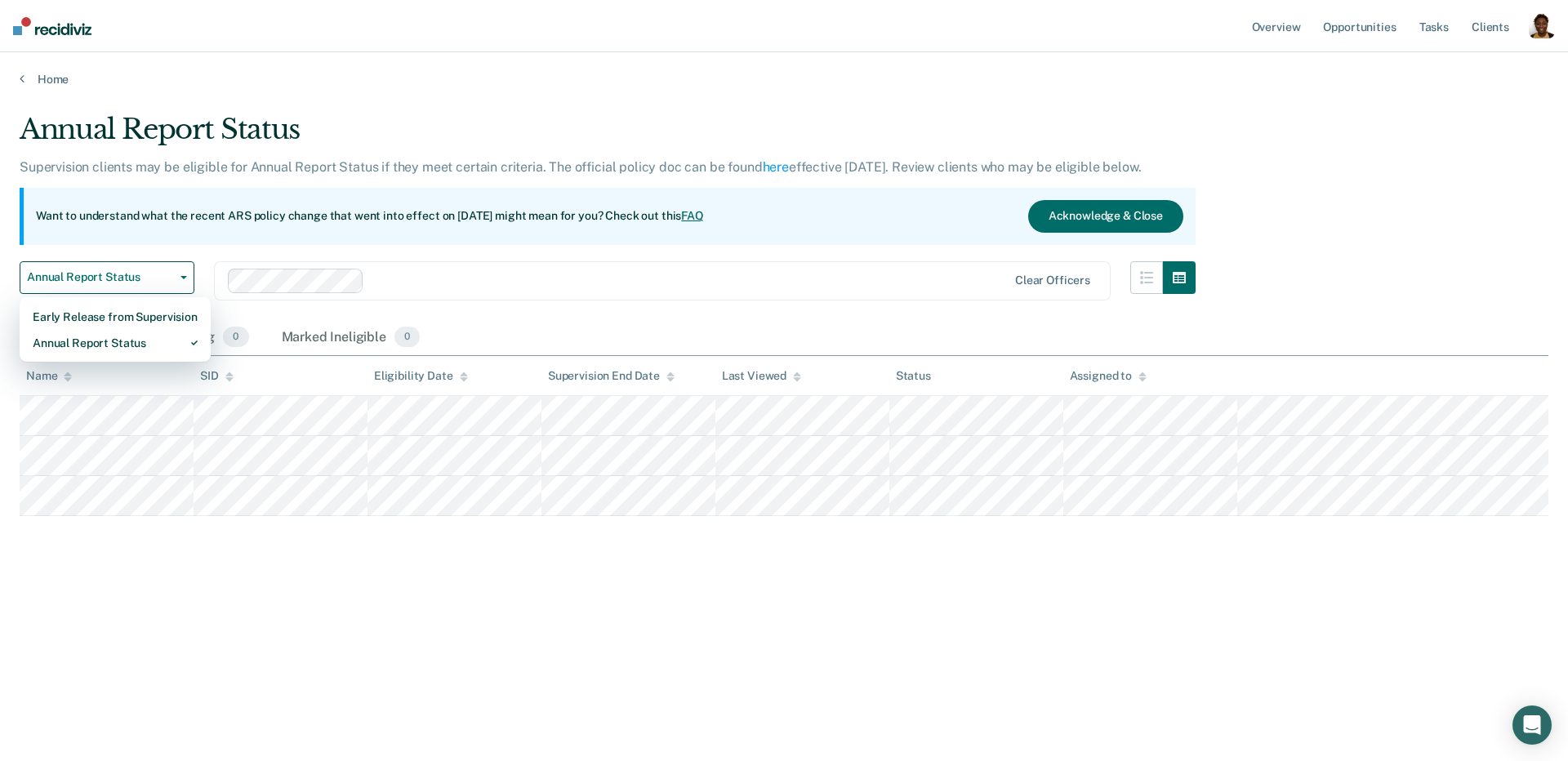
click at [127, 356] on div "Early Release from Supervision Annual Report Status" at bounding box center [115, 330] width 191 height 65
drag, startPoint x: 124, startPoint y: 318, endPoint x: 130, endPoint y: 306, distance: 13.4
click at [124, 318] on div "Early Release from Supervision" at bounding box center [115, 316] width 165 height 26
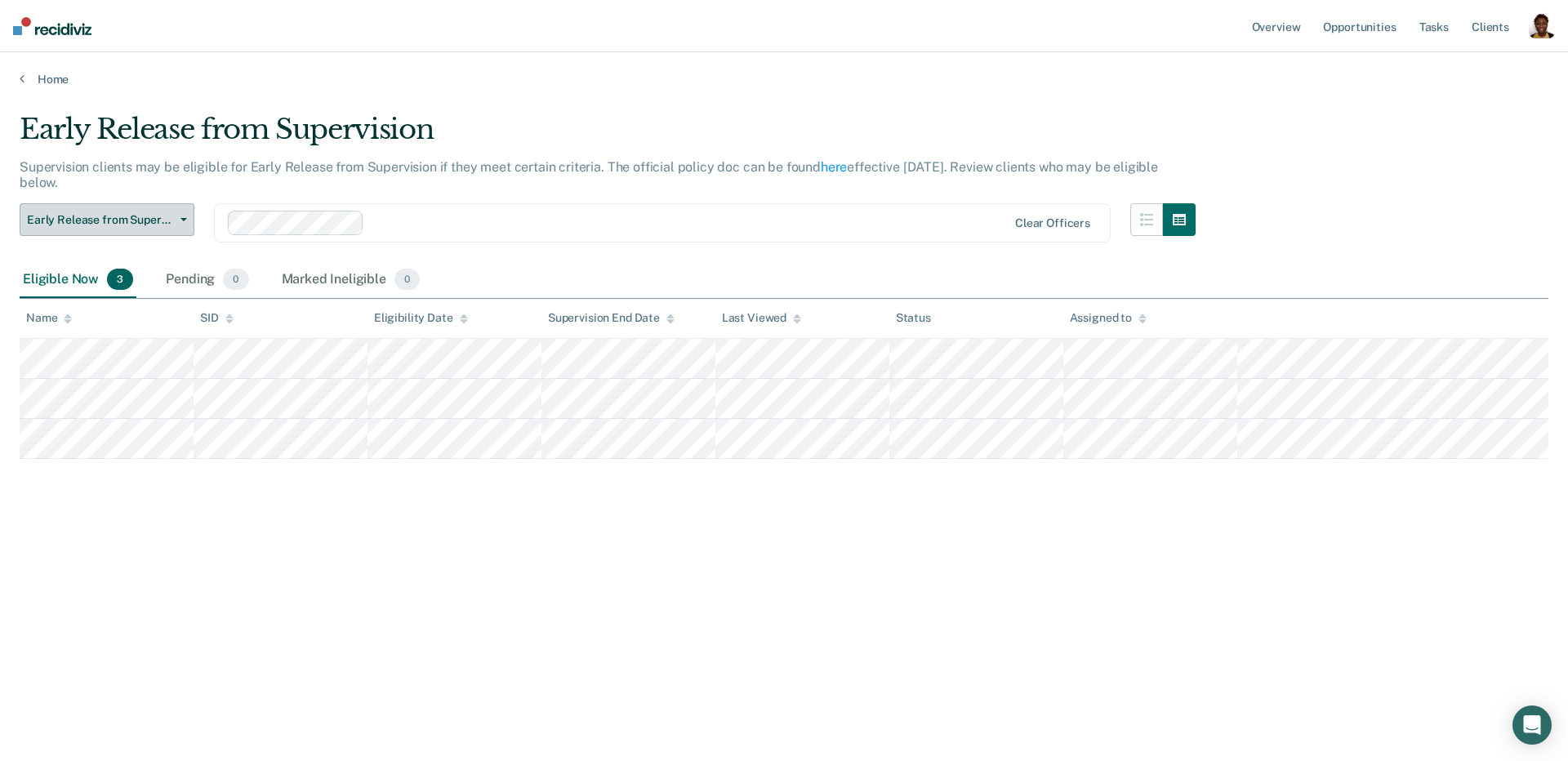
click at [138, 225] on span "Early Release from Supervision" at bounding box center [100, 220] width 147 height 14
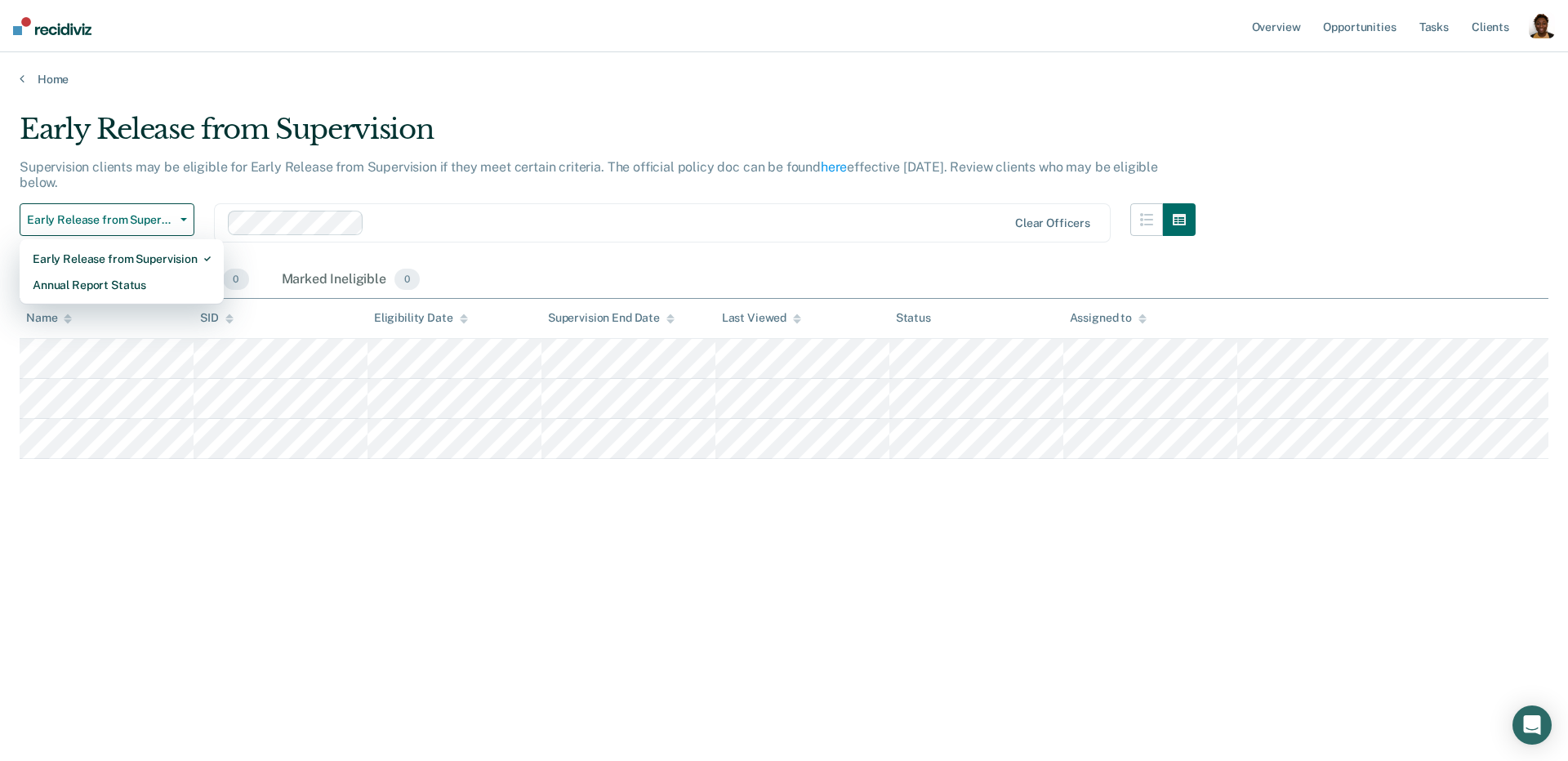
click at [142, 298] on div "Early Release from Supervision Annual Report Status" at bounding box center [122, 272] width 205 height 65
click at [130, 277] on div "Annual Report Status" at bounding box center [122, 284] width 178 height 26
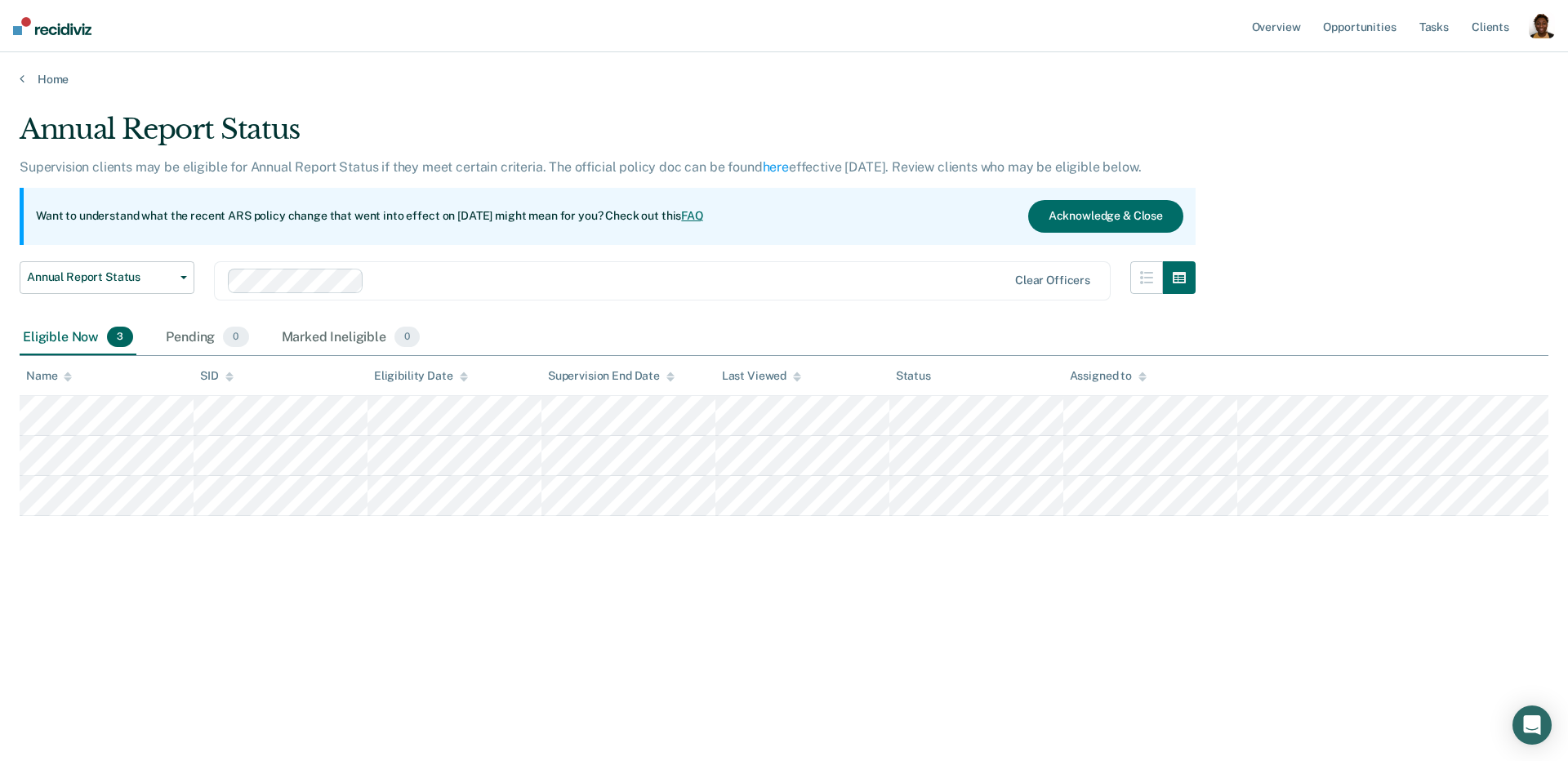
click at [704, 221] on link "FAQ" at bounding box center [692, 215] width 23 height 13
